Goal: Transaction & Acquisition: Obtain resource

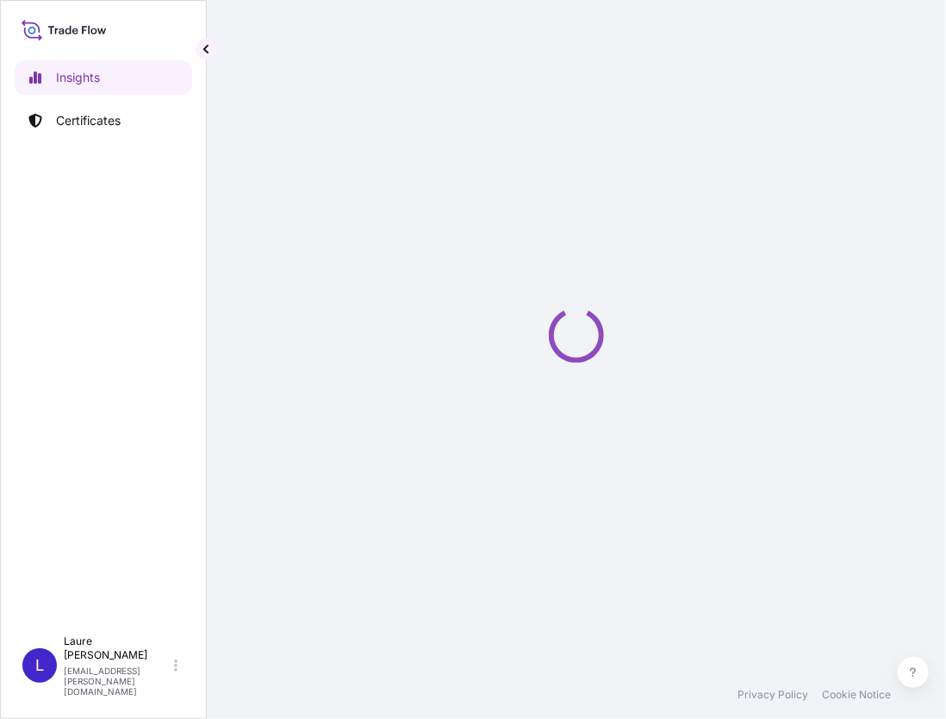
select select "2025"
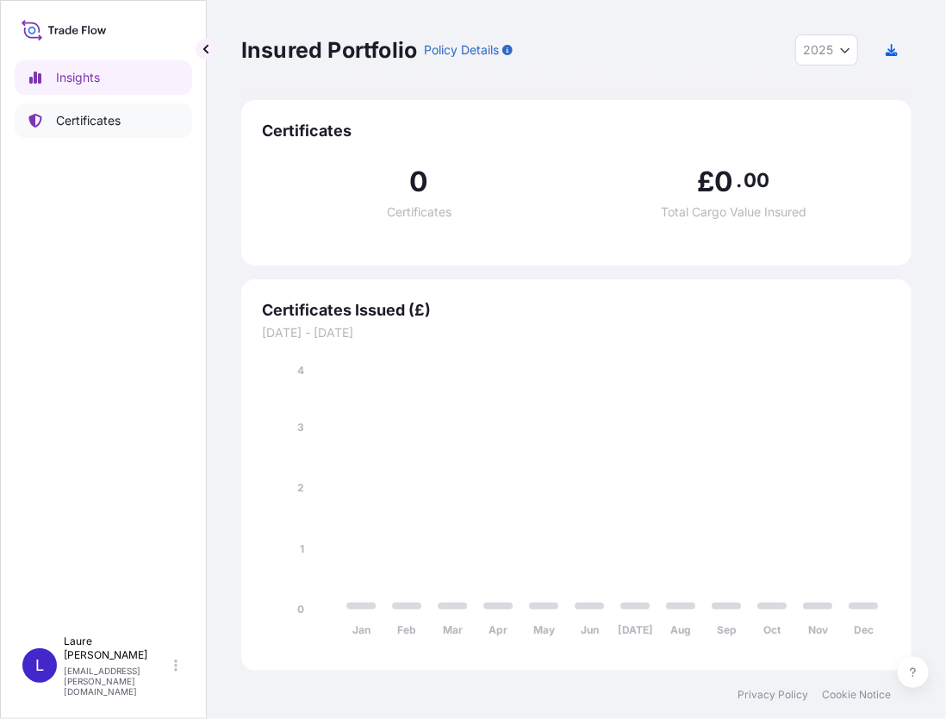
click at [115, 116] on p "Certificates" at bounding box center [88, 120] width 65 height 17
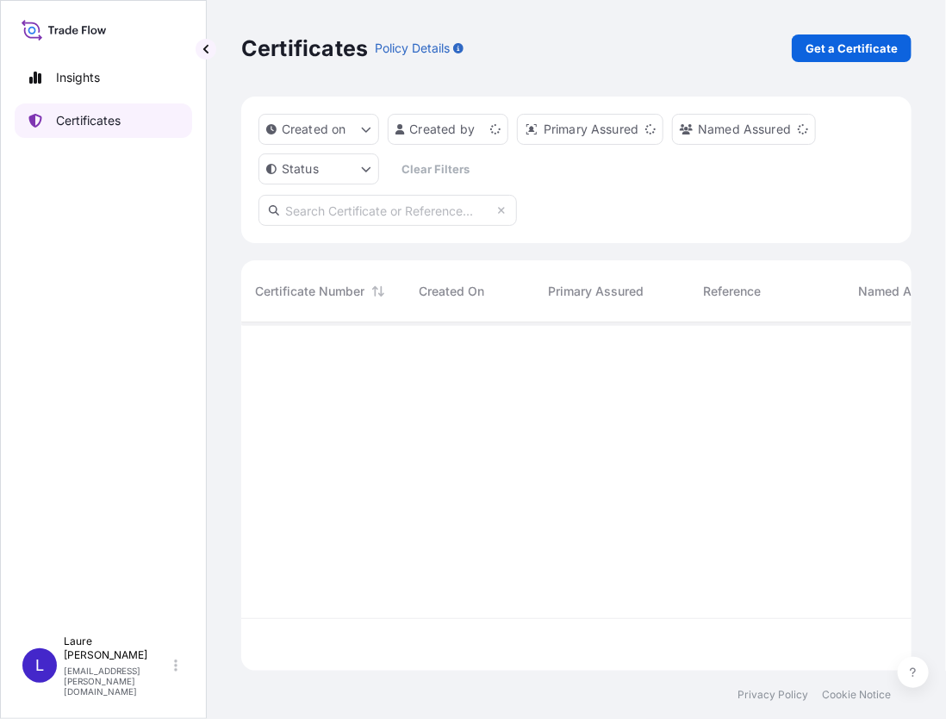
scroll to position [345, 658]
click at [869, 47] on p "Get a Certificate" at bounding box center [852, 48] width 92 height 17
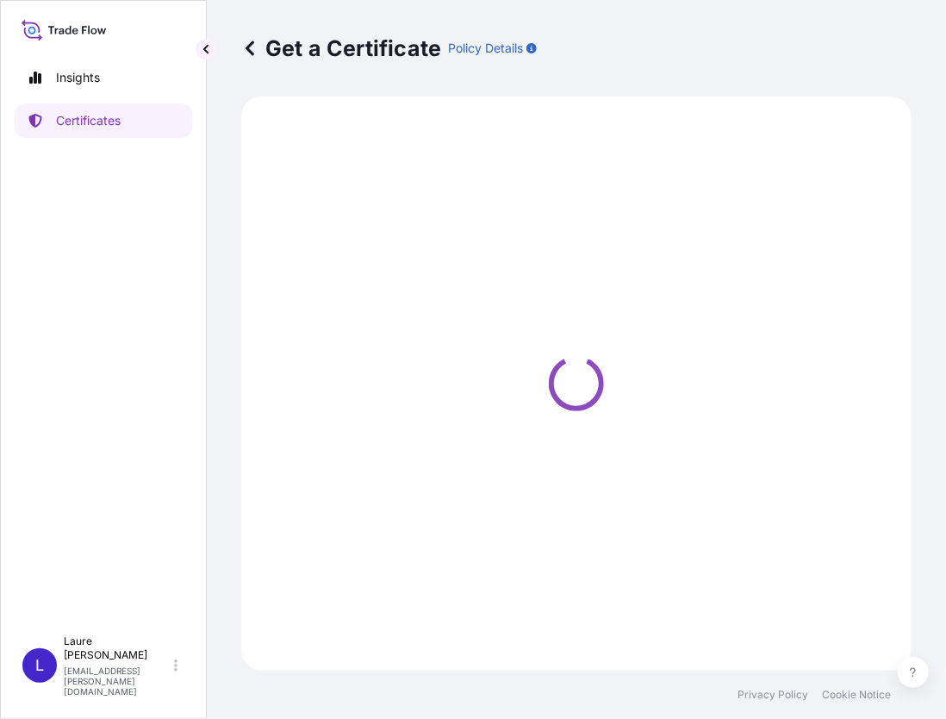
select select "Sea"
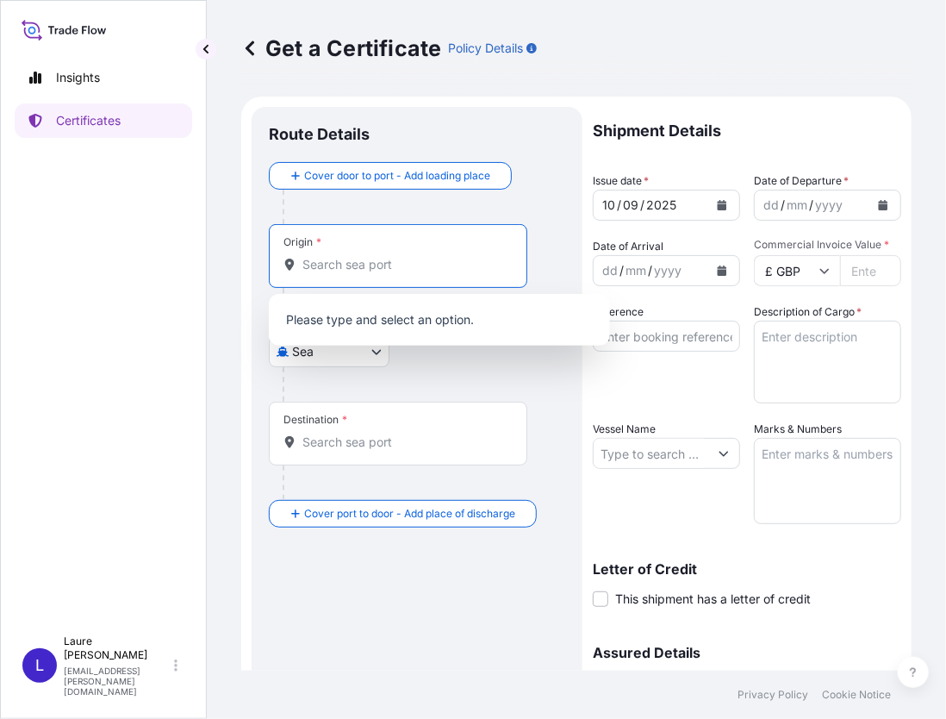
click at [363, 263] on input "Origin *" at bounding box center [403, 264] width 203 height 17
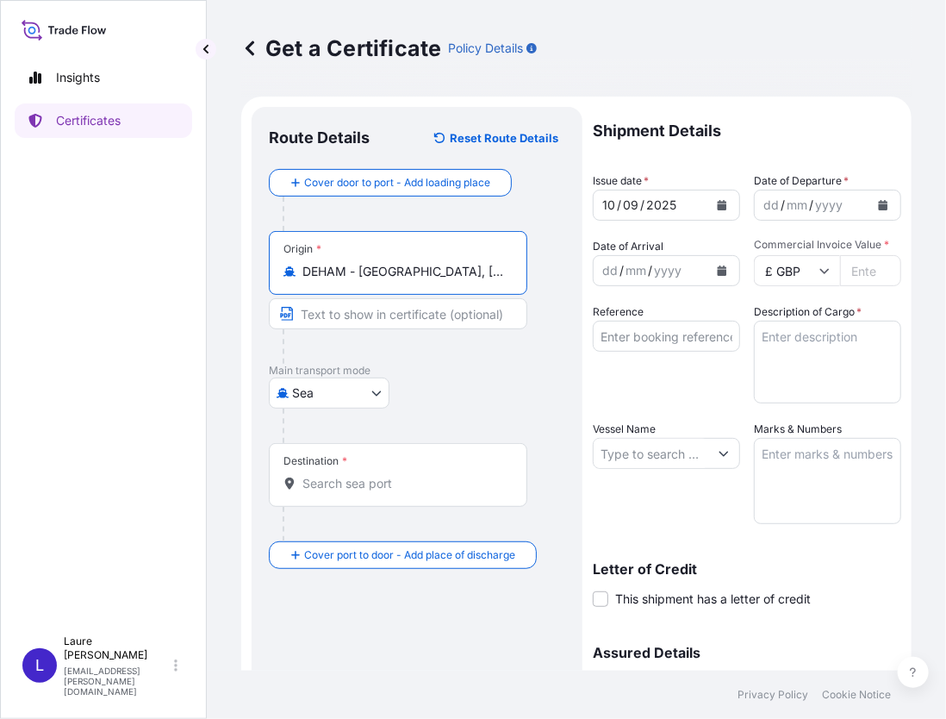
type input "DEHAM - [GEOGRAPHIC_DATA], [GEOGRAPHIC_DATA]"
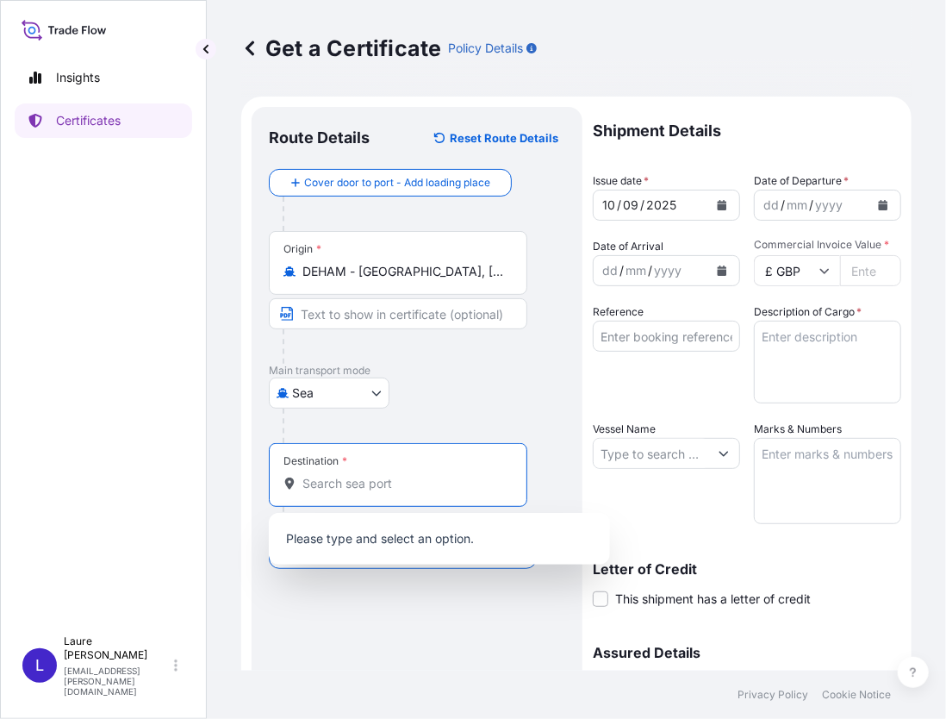
click at [359, 479] on input "Destination *" at bounding box center [403, 483] width 203 height 17
click at [329, 460] on div "Destination *" at bounding box center [316, 461] width 64 height 14
click at [329, 475] on input "Destination * Please select a destination" at bounding box center [403, 483] width 203 height 17
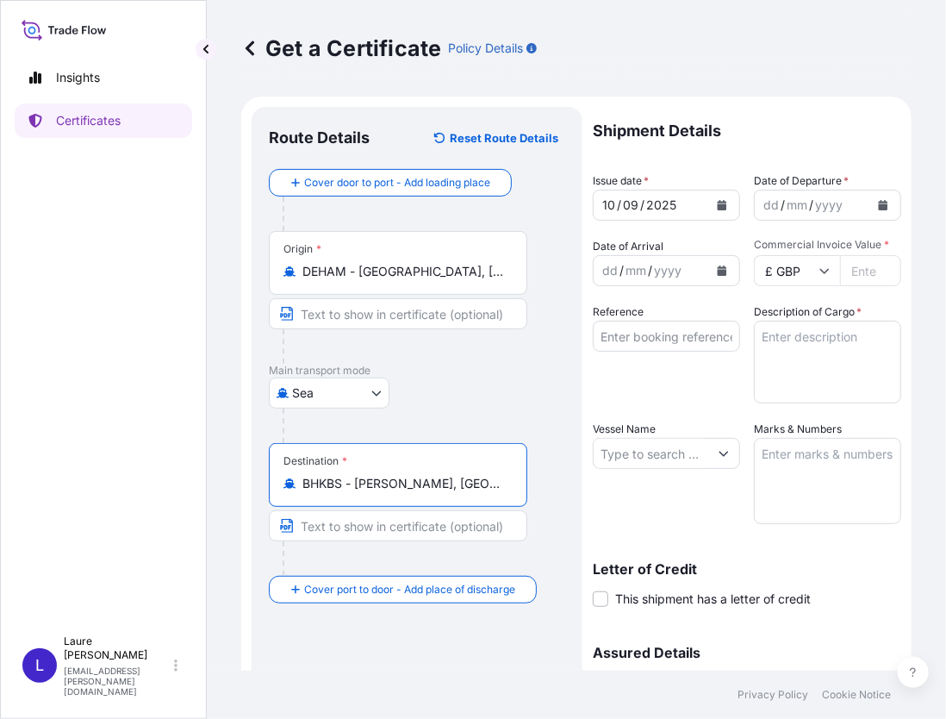
type input "BHKBS - [PERSON_NAME], [GEOGRAPHIC_DATA]"
click at [879, 207] on icon "Calendar" at bounding box center [883, 205] width 9 height 10
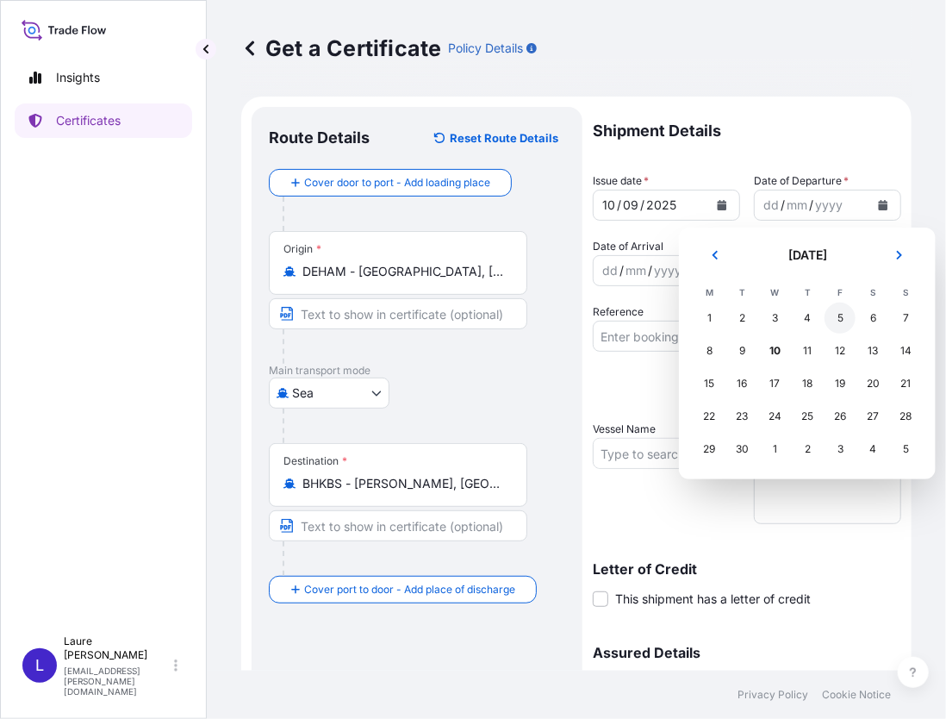
click at [841, 315] on div "5" at bounding box center [840, 317] width 31 height 31
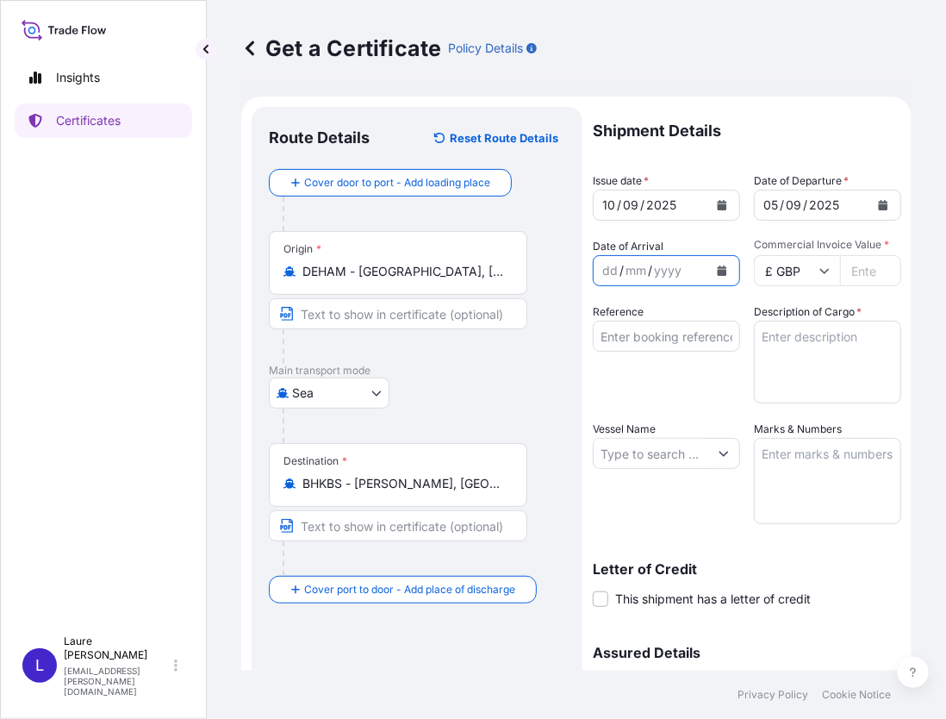
click at [717, 269] on icon "Calendar" at bounding box center [722, 270] width 10 height 10
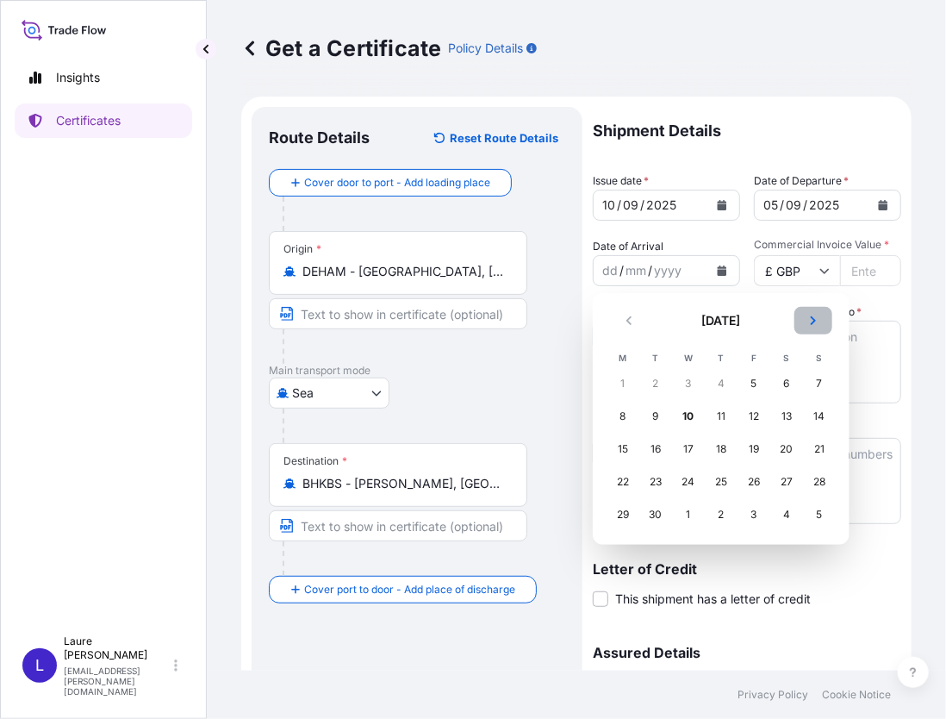
click at [815, 321] on icon "Next" at bounding box center [813, 320] width 10 height 10
click at [623, 509] on div "27" at bounding box center [623, 514] width 31 height 31
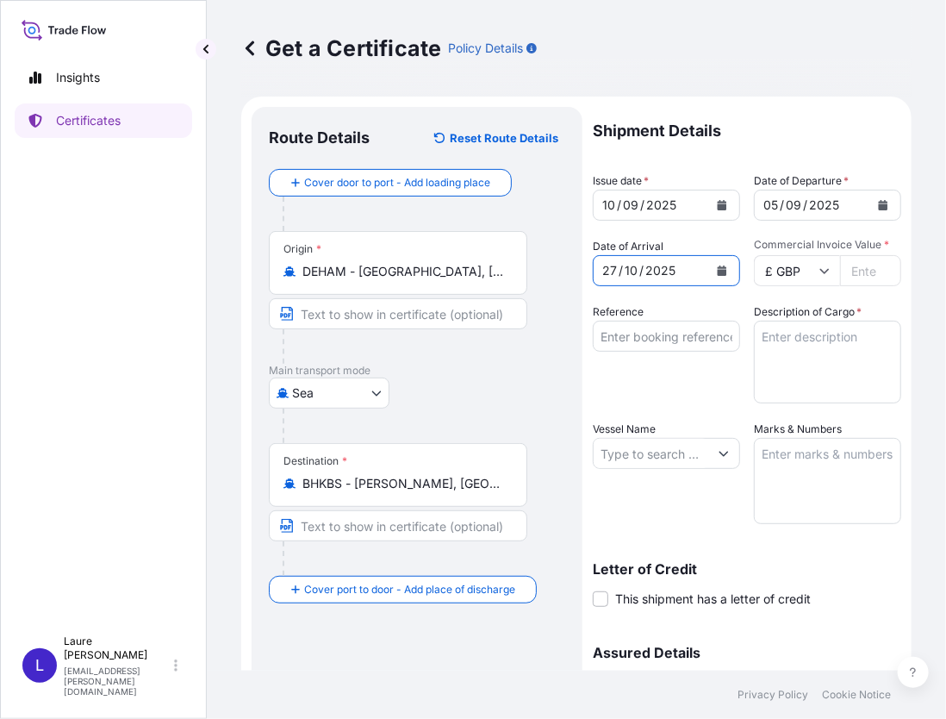
click at [823, 273] on icon at bounding box center [825, 270] width 10 height 10
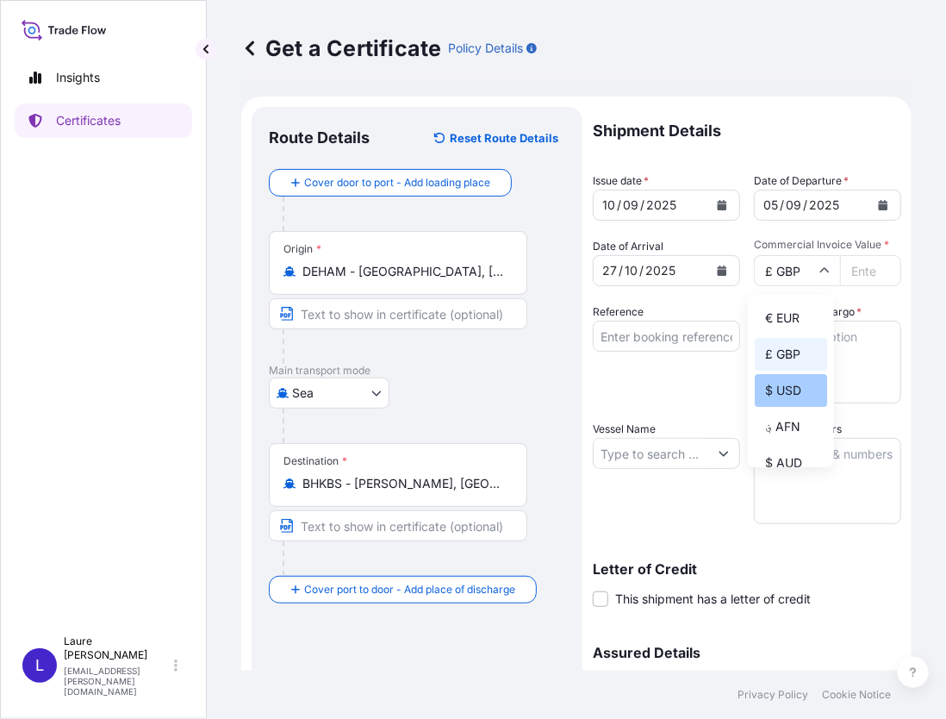
click at [783, 391] on div "$ USD" at bounding box center [791, 390] width 72 height 33
type input "$ USD"
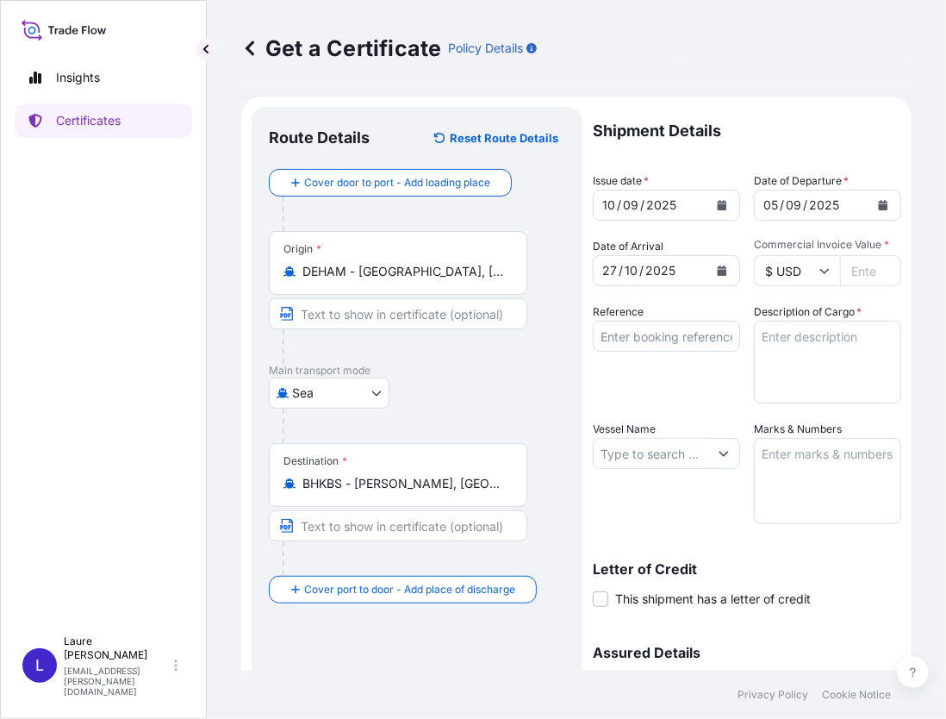
click at [645, 341] on input "Reference" at bounding box center [666, 336] width 147 height 31
paste input "HBG2026009"
type input "HBG2026009"
click at [786, 339] on textarea "Description of Cargo *" at bounding box center [827, 362] width 147 height 83
type textarea "E"
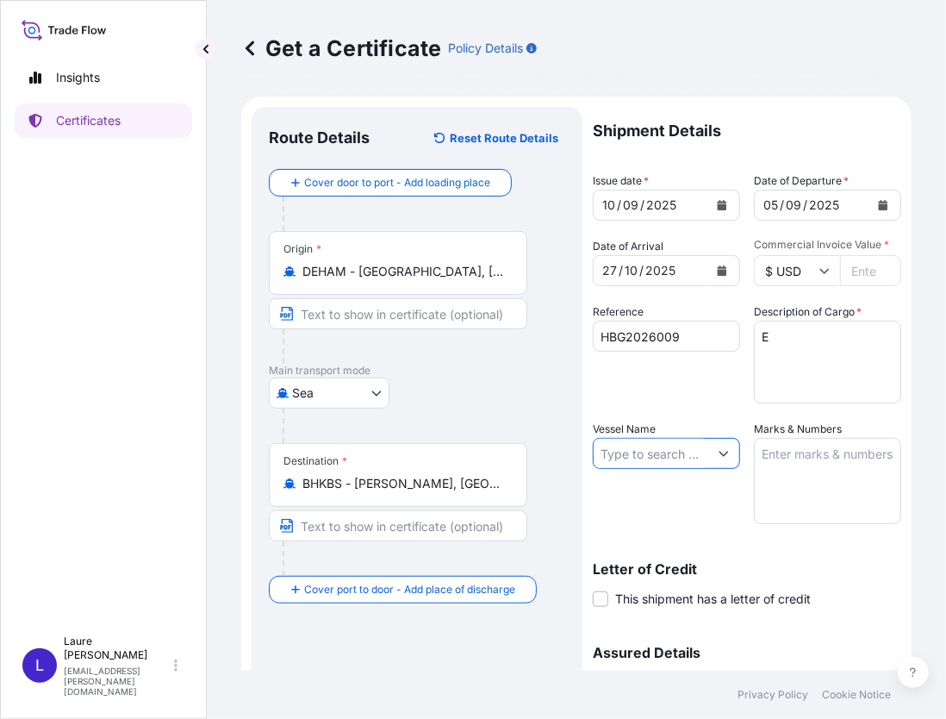
click at [672, 460] on input "Vessel Name" at bounding box center [651, 453] width 115 height 31
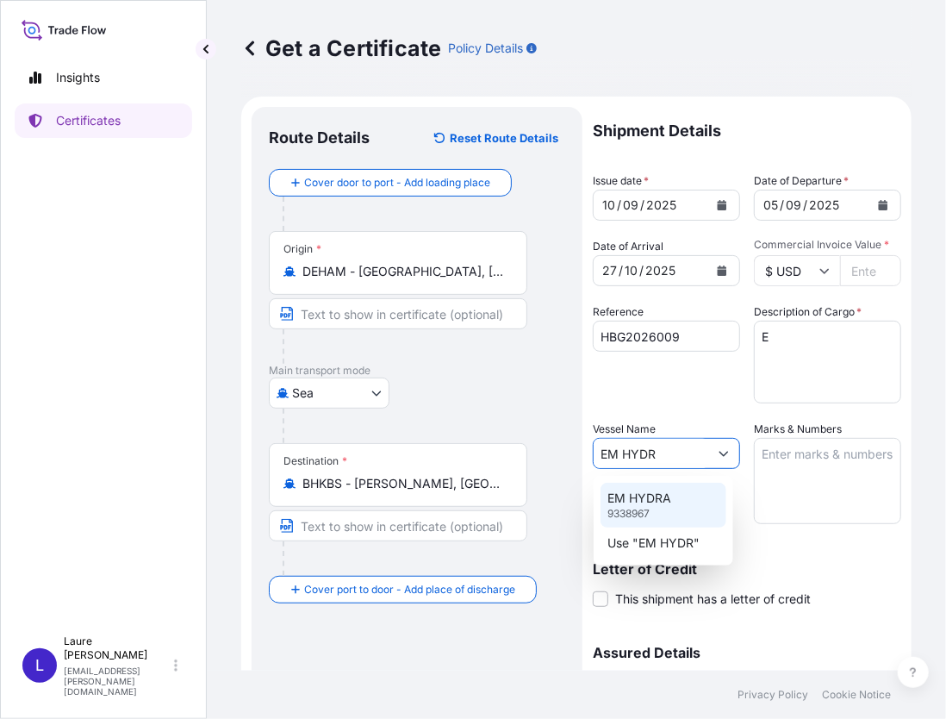
click at [662, 502] on p "EM HYDRA" at bounding box center [640, 498] width 64 height 17
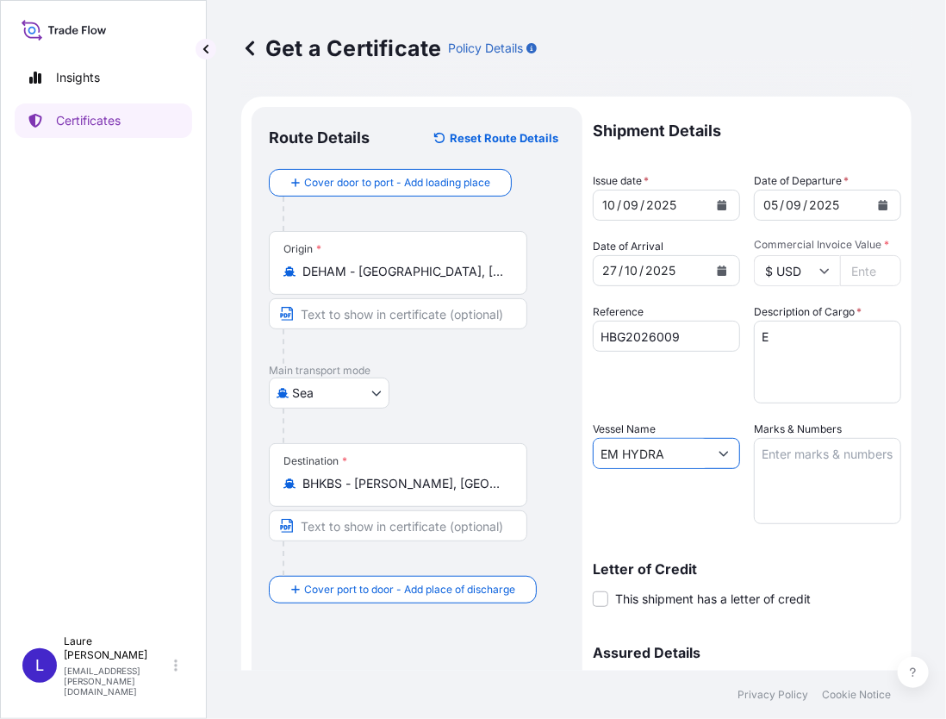
type input "EM HYDRA"
drag, startPoint x: 776, startPoint y: 334, endPoint x: 743, endPoint y: 339, distance: 34.0
click at [743, 339] on div "Shipment Details Issue date * [DATE] Date of Departure * [DATE] Date of Arrival…" at bounding box center [747, 452] width 309 height 690
click at [795, 336] on textarea "Description of Cargo *" at bounding box center [827, 362] width 147 height 83
paste textarea "338 cases of cigarettes Gross weight: 5.159,470 Kg Net weight: 2.970,680 Kg JAS…"
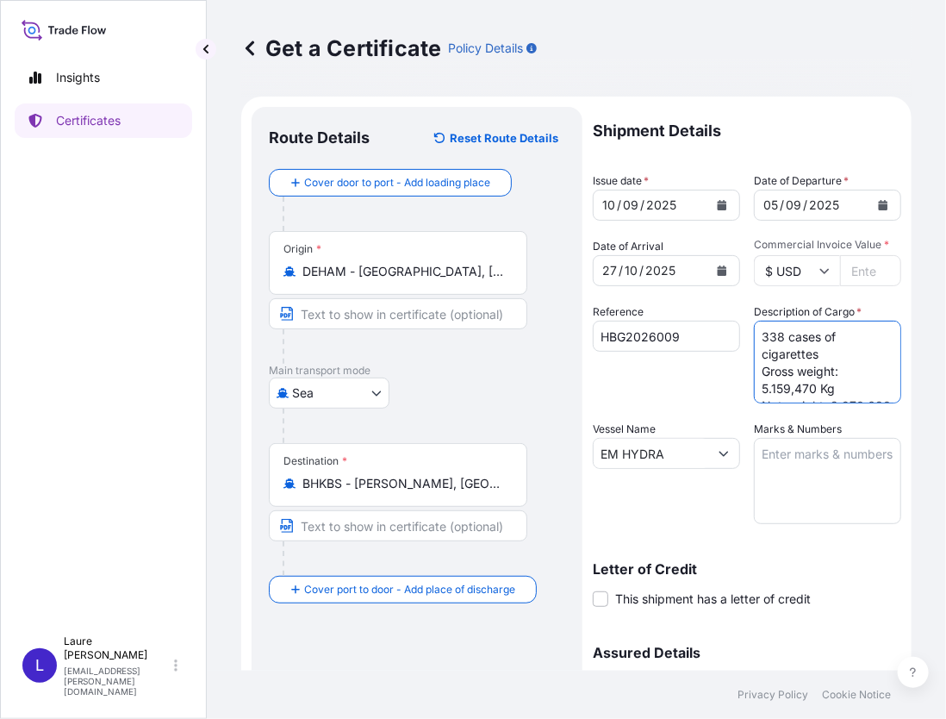
drag, startPoint x: 776, startPoint y: 340, endPoint x: 745, endPoint y: 340, distance: 30.2
click at [745, 340] on div "Shipment Details Issue date * [DATE] Date of Departure * [DATE] Date of Arrival…" at bounding box center [747, 452] width 309 height 690
drag, startPoint x: 752, startPoint y: 388, endPoint x: 807, endPoint y: 348, distance: 67.2
click at [807, 348] on textarea "155 cases of cigarettes Gross weight: 5.159,470 Kg Net weight: 2.970,680 Kg JAS…" at bounding box center [827, 362] width 147 height 83
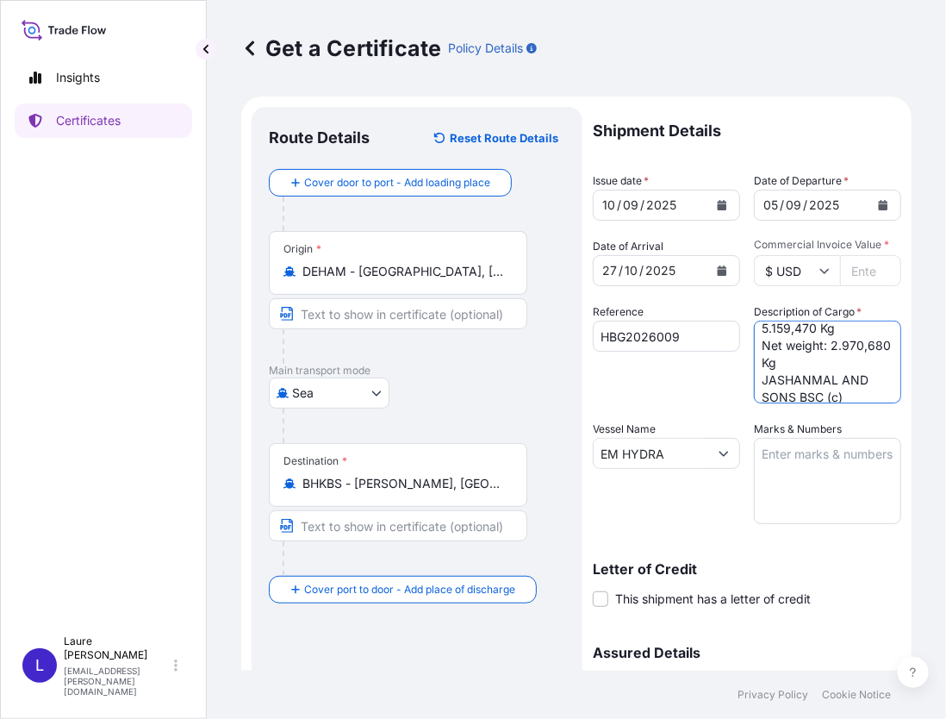
paste textarea "1.820,90"
drag, startPoint x: 758, startPoint y: 377, endPoint x: 810, endPoint y: 377, distance: 52.6
click at [810, 377] on textarea "155 cases of cigarettes Gross weight: 1.820,900 Kg Net weight: 2.970,680 Kg JAS…" at bounding box center [827, 362] width 147 height 83
paste textarea "1.084,65"
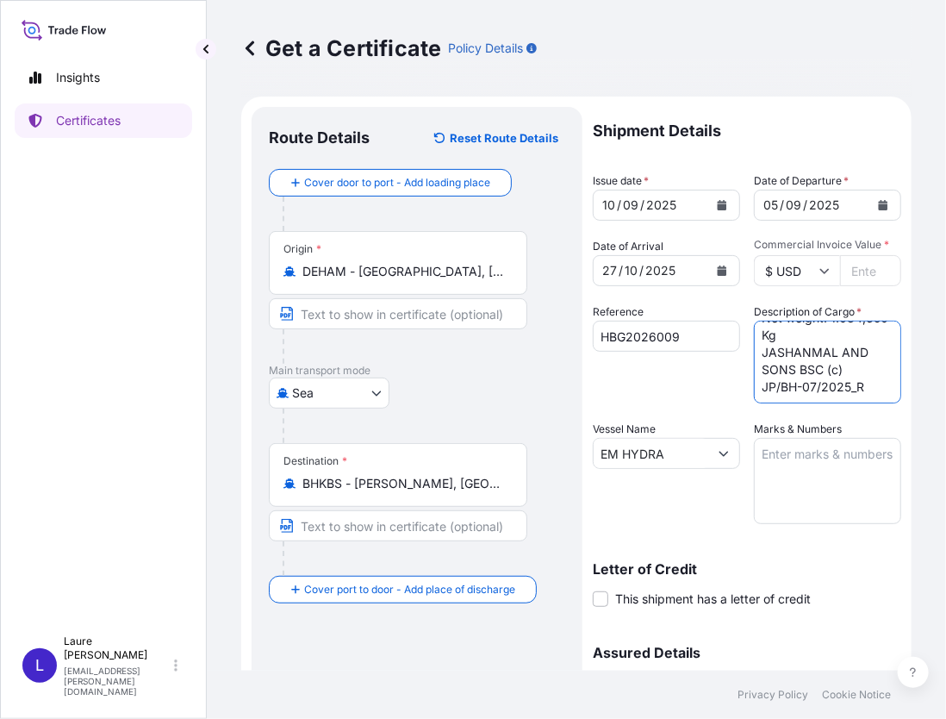
drag, startPoint x: 845, startPoint y: 386, endPoint x: 876, endPoint y: 386, distance: 30.2
click at [876, 386] on textarea "155 cases of cigarettes Gross weight: 1.820,900 Kg Net weight: 1.084,650 Kg JAS…" at bounding box center [827, 362] width 147 height 83
click at [841, 393] on textarea "155 cases of cigarettes Gross weight: 1.820,900 Kg Net weight: 1.084,650 Kg JAS…" at bounding box center [827, 362] width 147 height 83
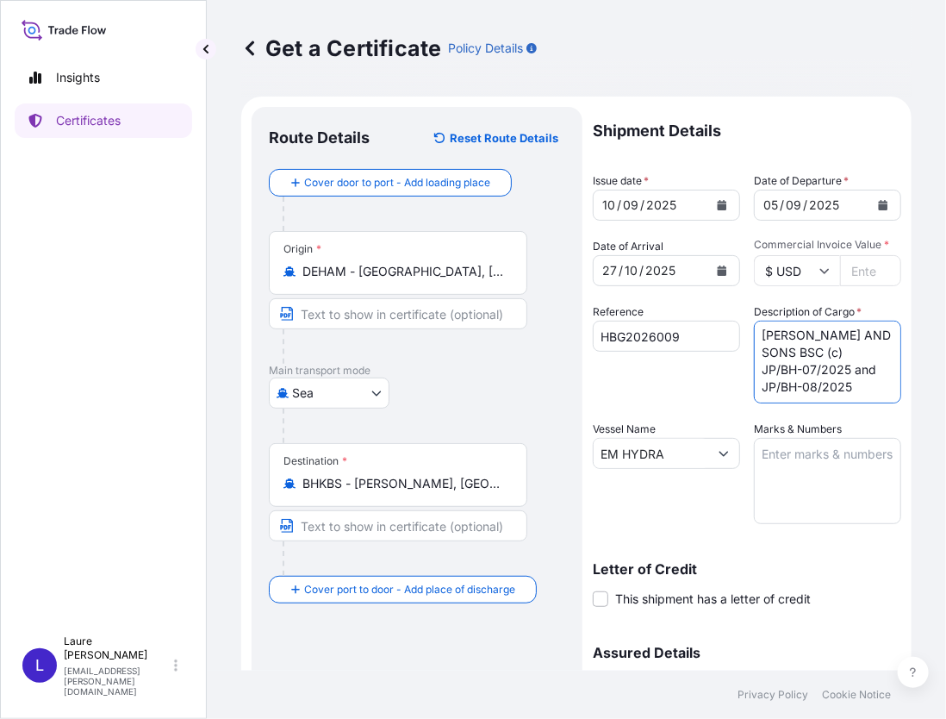
type textarea "155 cases of cigarettes Gross weight: 1.820,900 Kg Net weight: 1.084,650 Kg [PE…"
click at [810, 457] on textarea "Marks & Numbers" at bounding box center [827, 481] width 147 height 86
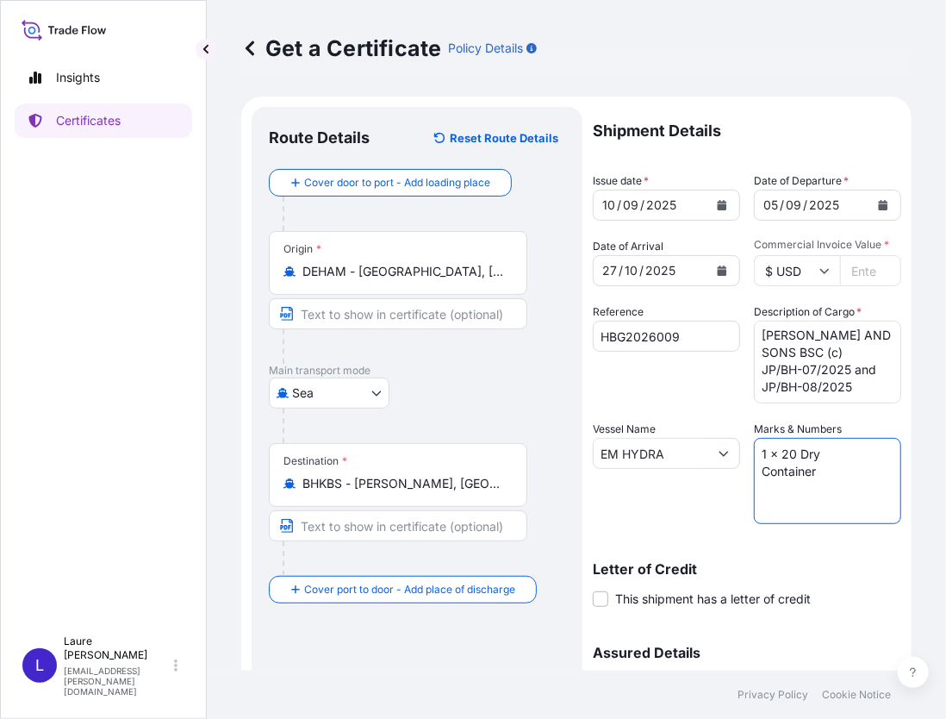
paste textarea "CMAU 267269-4"
paste textarea "1.084,650"
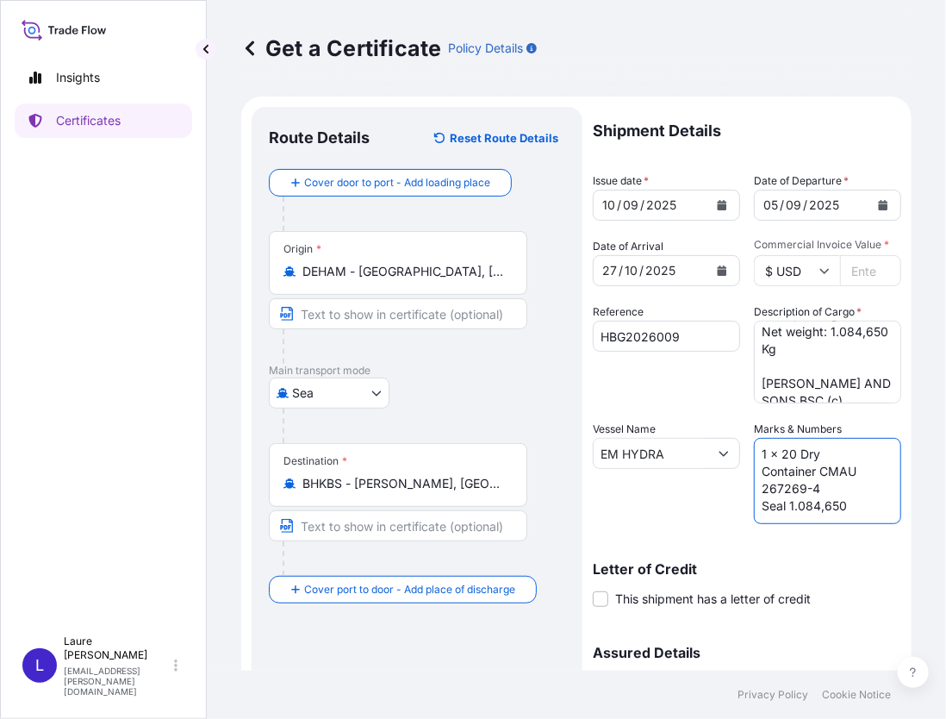
scroll to position [86, 0]
drag, startPoint x: 785, startPoint y: 506, endPoint x: 838, endPoint y: 505, distance: 52.6
click at [838, 505] on textarea "1 x 20 Dry Container CMAU 267269-4 Seal 1.084,650" at bounding box center [827, 481] width 147 height 86
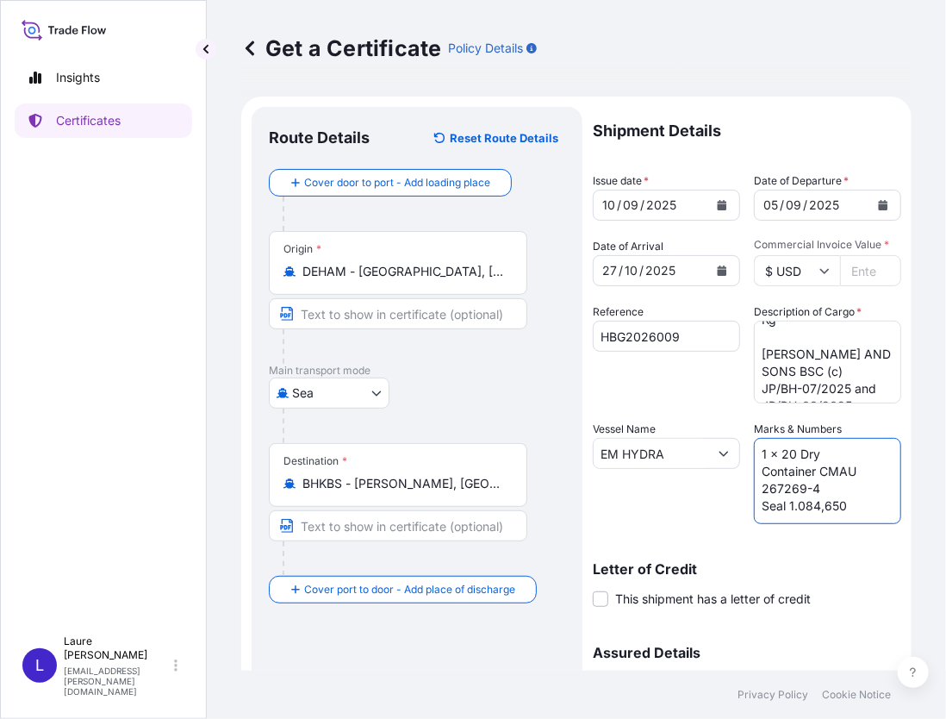
paste textarea "IB 044059"
type textarea "1 x 20 Dry Container CMAU 267269-4 Seal IB 044059"
click at [654, 496] on div "Vessel Name EM HYDRA" at bounding box center [666, 472] width 147 height 103
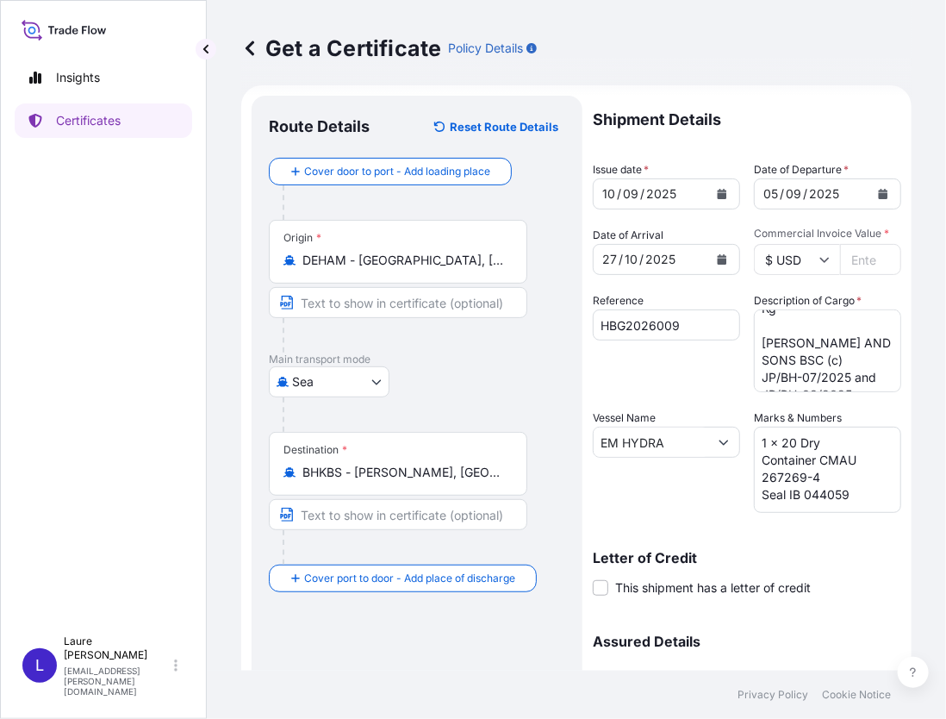
scroll to position [0, 0]
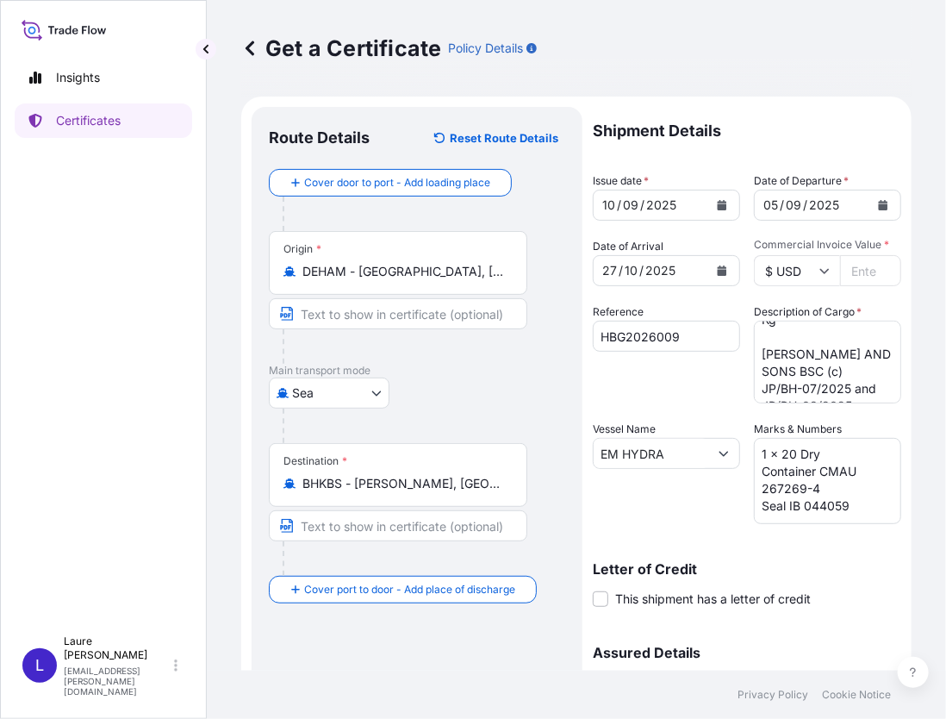
click at [858, 272] on input "Commercial Invoice Value *" at bounding box center [870, 270] width 61 height 31
type input "69069"
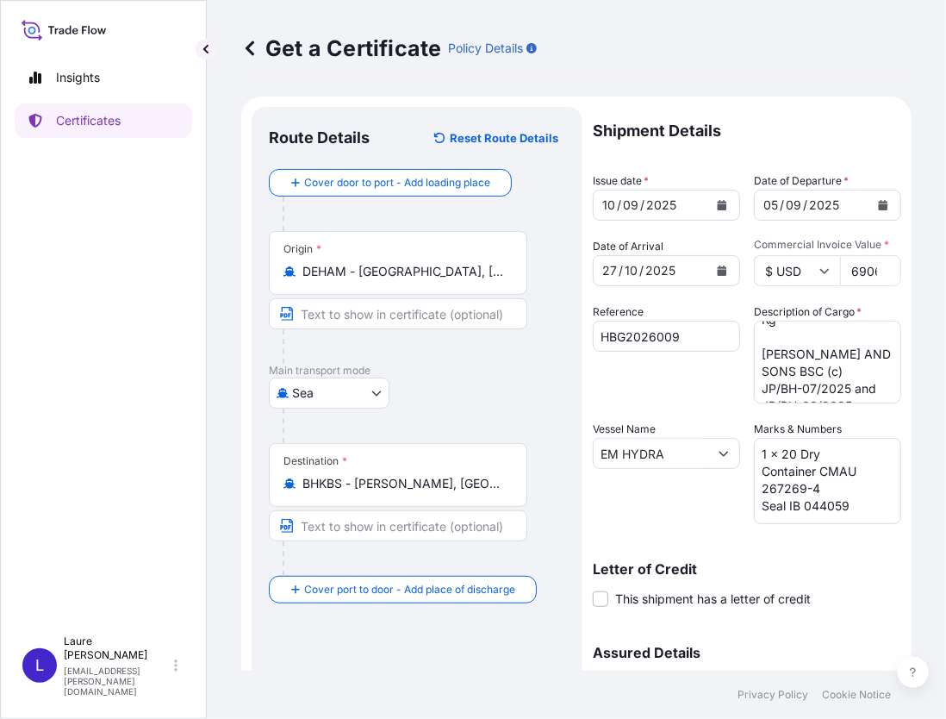
click at [858, 271] on input "69069" at bounding box center [870, 270] width 61 height 31
click at [862, 269] on input "69069" at bounding box center [870, 270] width 61 height 31
click at [729, 289] on div "Shipment Details Issue date * [DATE] Date of Departure * [DATE] Date of Arrival…" at bounding box center [747, 461] width 309 height 708
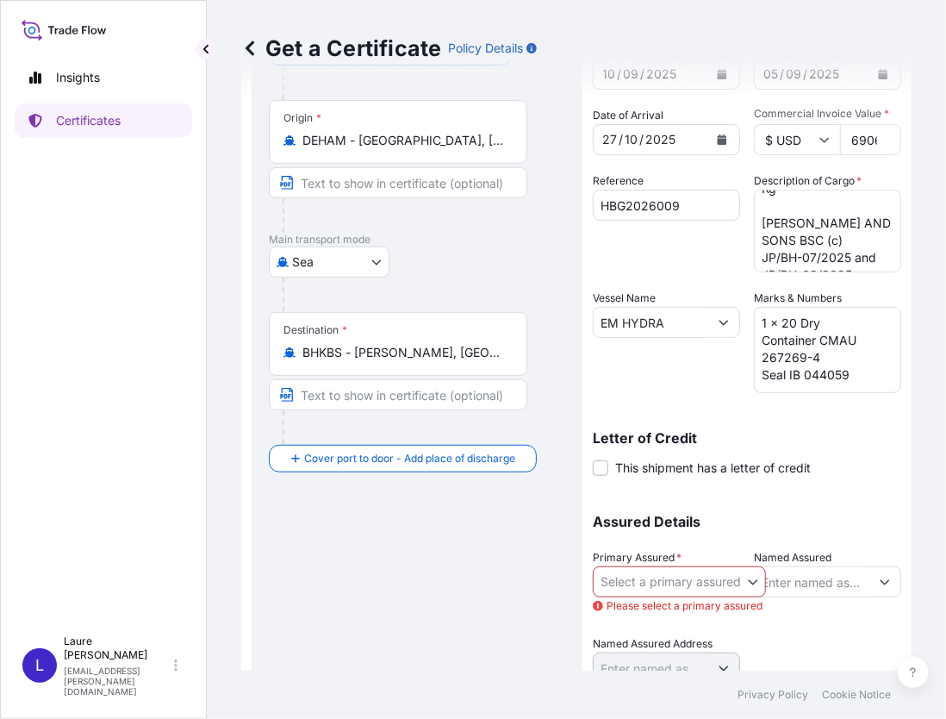
scroll to position [172, 0]
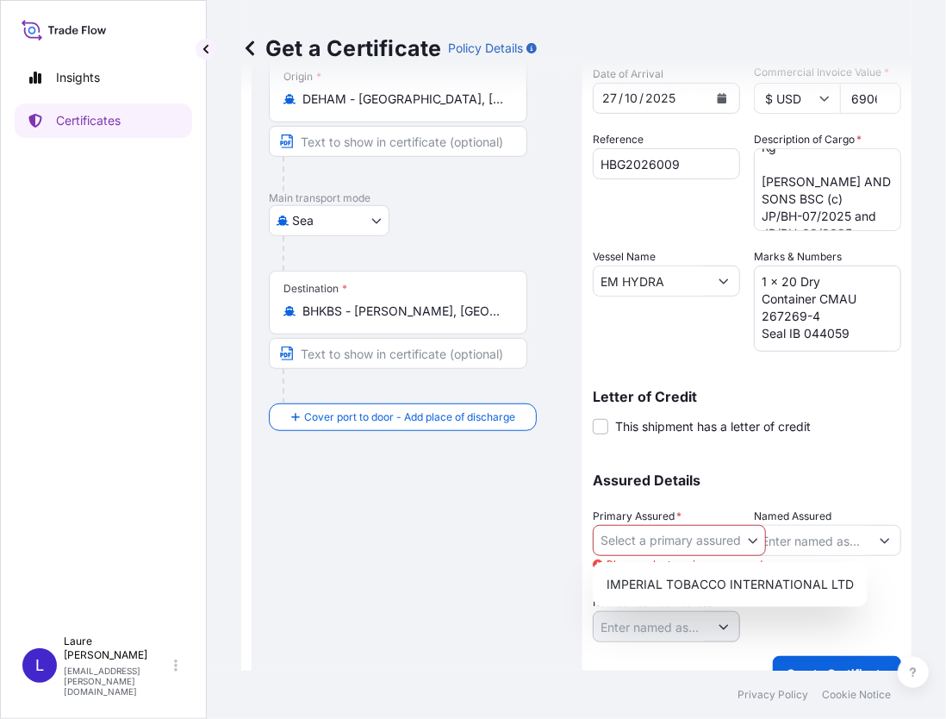
click at [760, 540] on body "Insights Certificates L [PERSON_NAME] [PERSON_NAME][EMAIL_ADDRESS][PERSON_NAME]…" at bounding box center [473, 359] width 946 height 719
click at [750, 584] on div "IMPERIAL TOBACCO INTERNATIONAL LTD" at bounding box center [730, 584] width 261 height 31
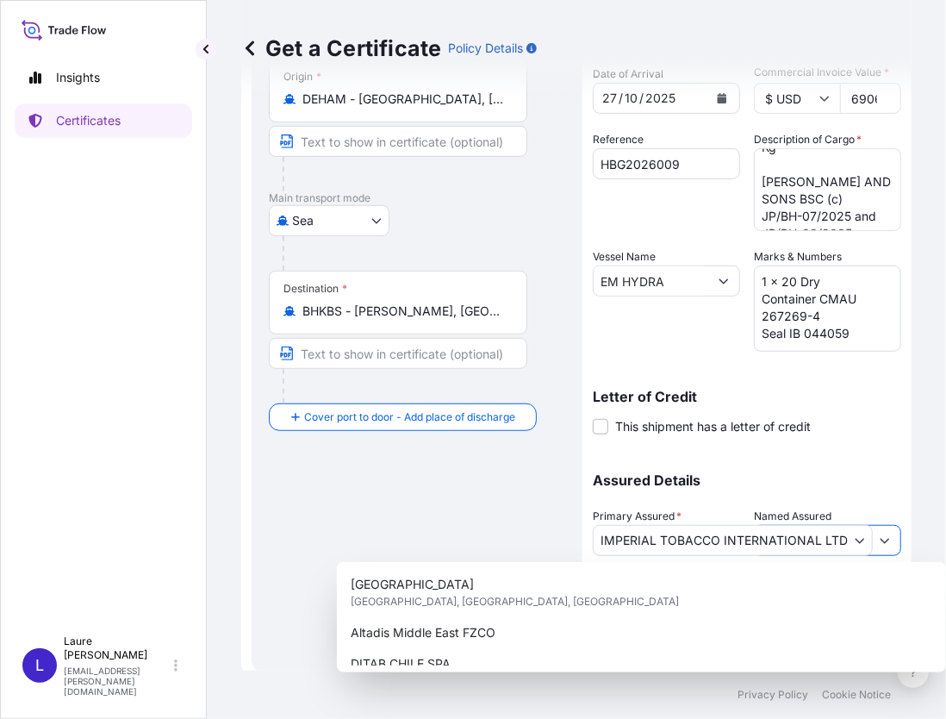
click at [881, 539] on icon "Show suggestions" at bounding box center [885, 541] width 9 height 5
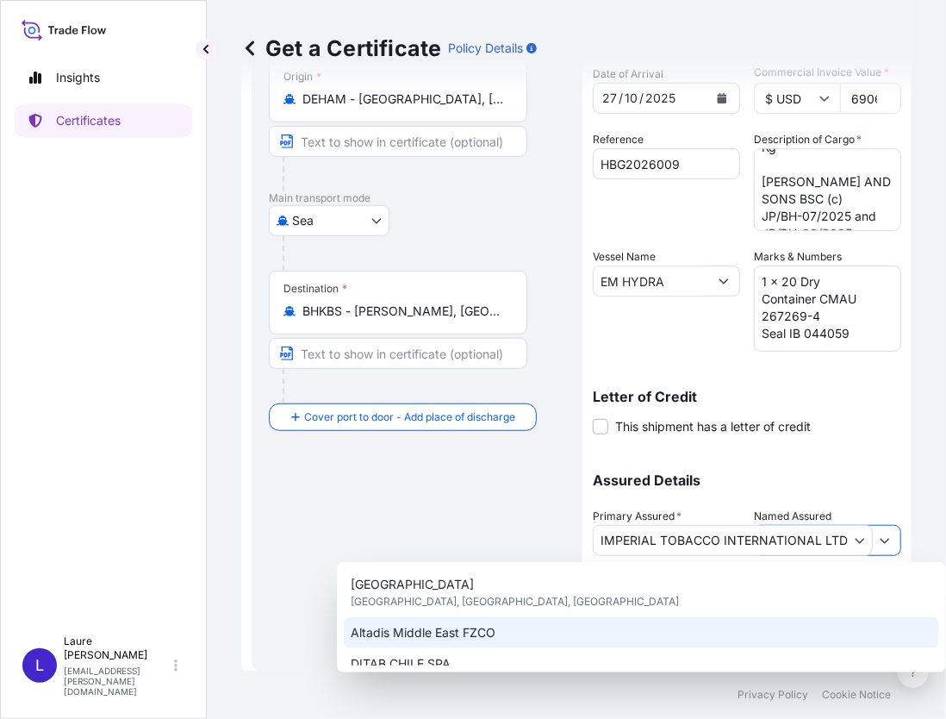
click at [539, 627] on div "Altadis Middle East FZCO" at bounding box center [642, 632] width 596 height 31
type input "Altadis Middle East FZCO"
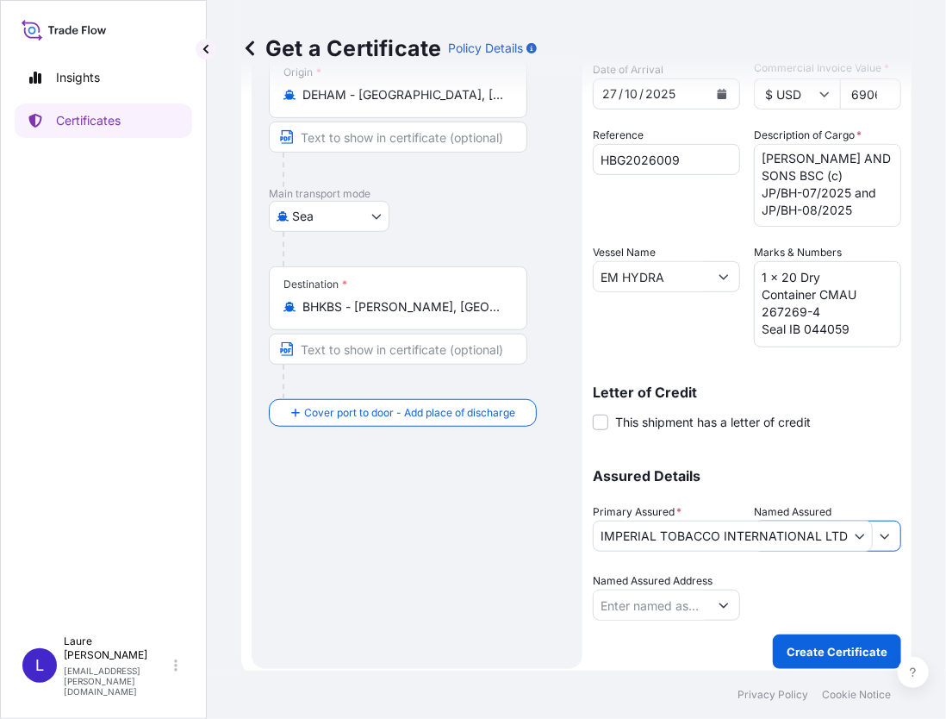
scroll to position [184, 0]
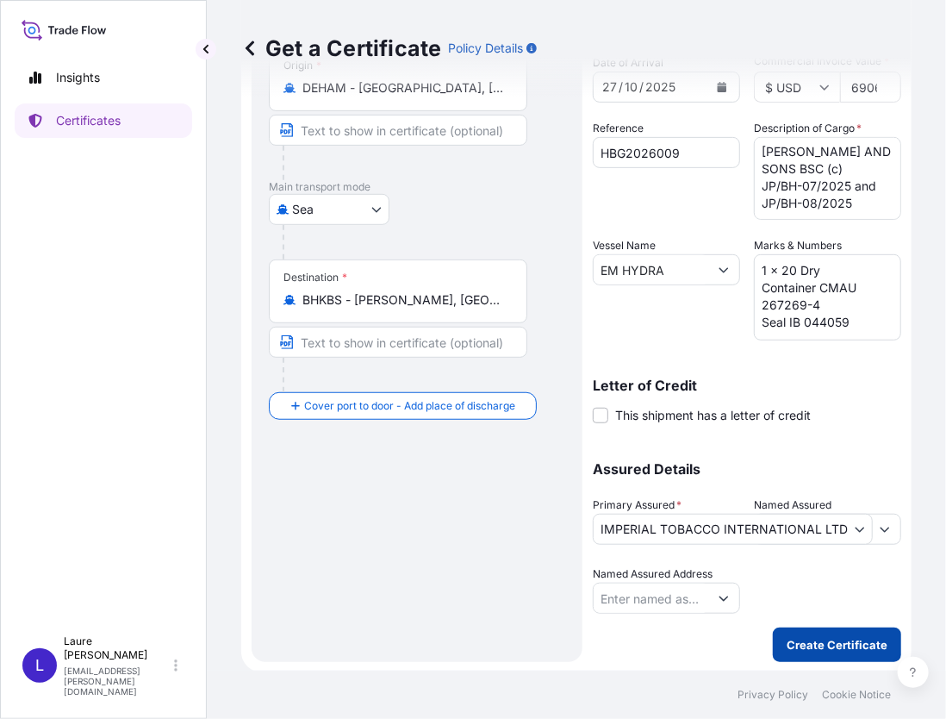
click at [836, 639] on p "Create Certificate" at bounding box center [837, 644] width 101 height 17
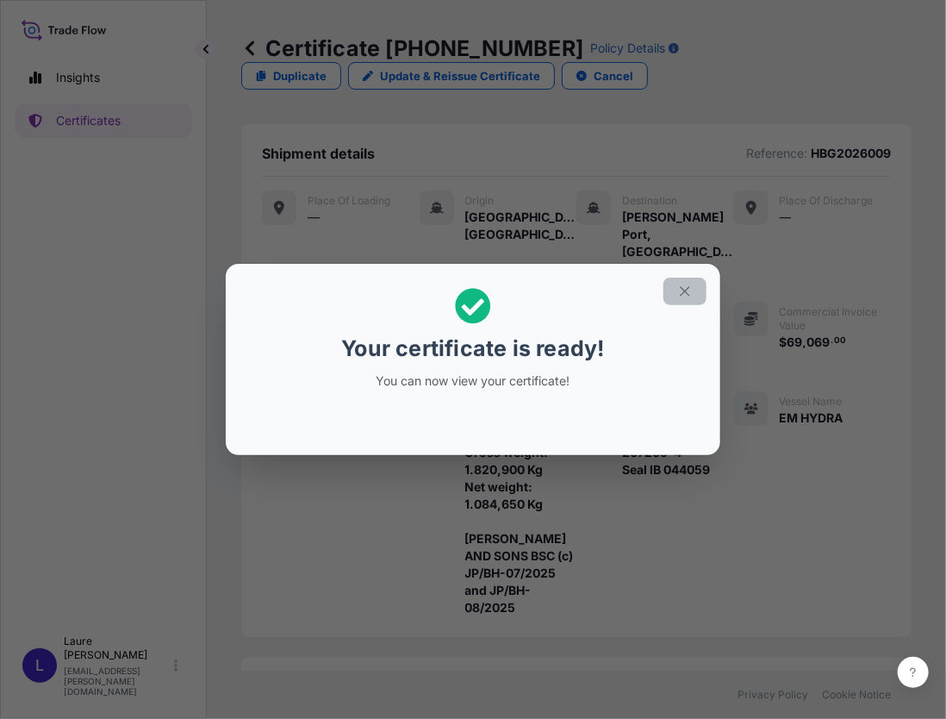
click at [689, 295] on icon "button" at bounding box center [684, 290] width 9 height 9
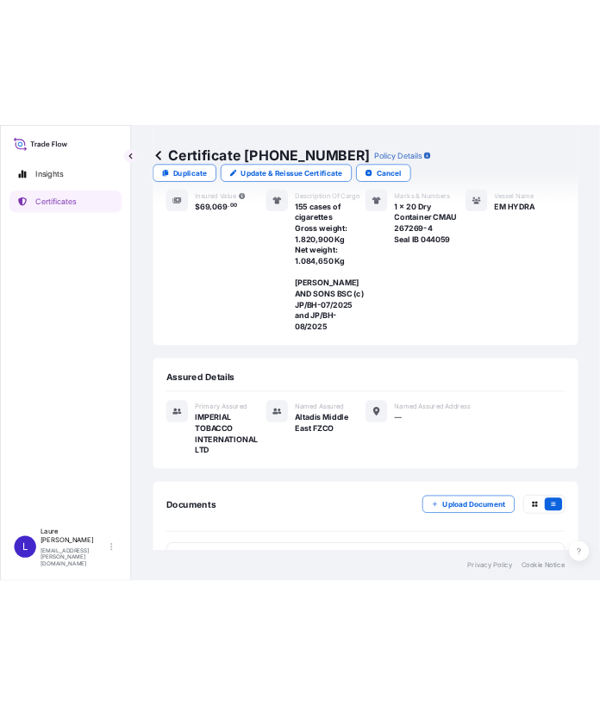
scroll to position [338, 0]
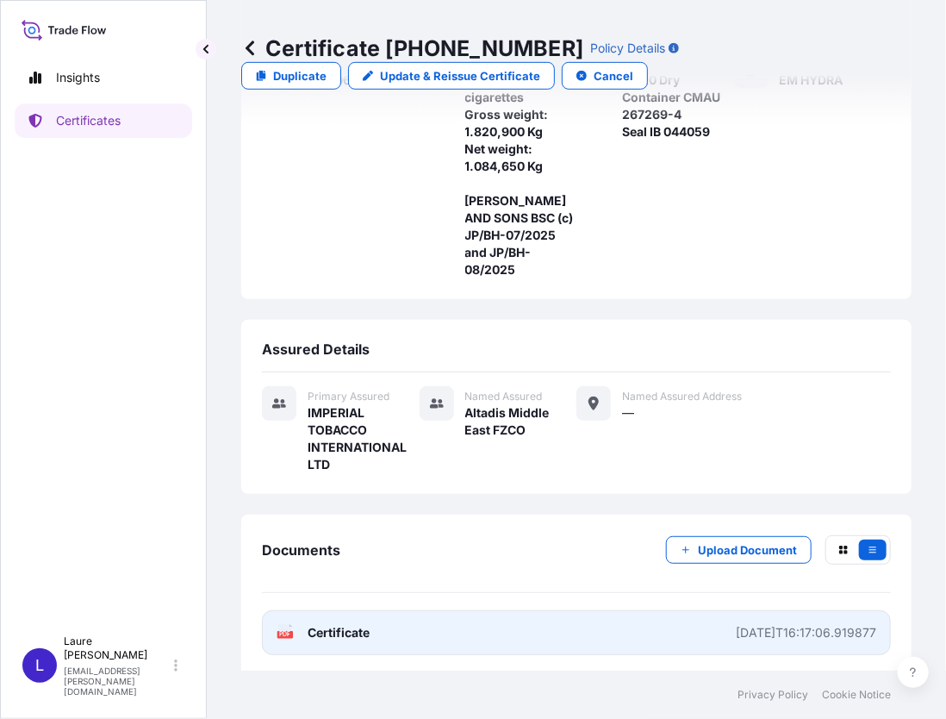
click at [344, 628] on span "Certificate" at bounding box center [339, 632] width 62 height 17
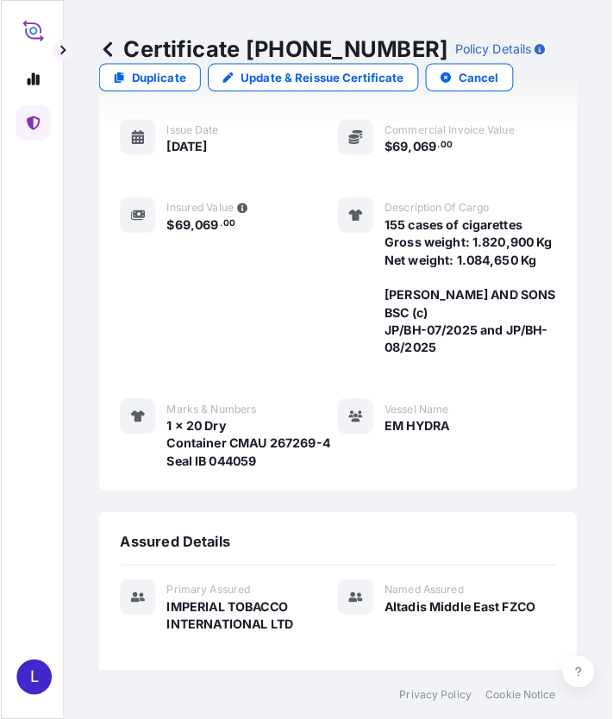
scroll to position [396, 0]
